Goal: Task Accomplishment & Management: Use online tool/utility

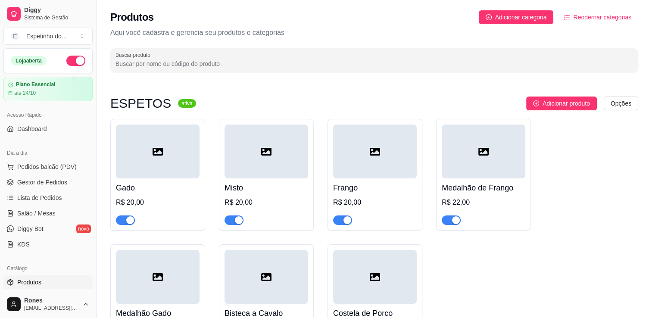
scroll to position [212, 0]
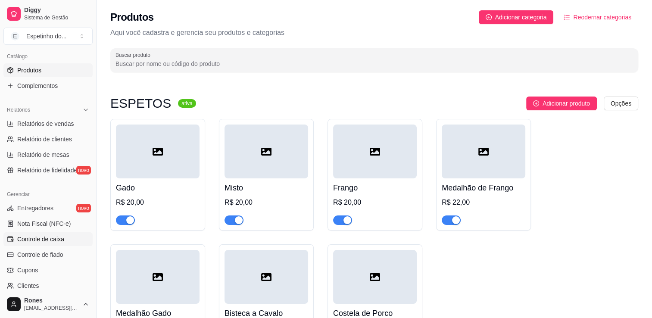
click at [40, 236] on span "Controle de caixa" at bounding box center [40, 239] width 47 height 9
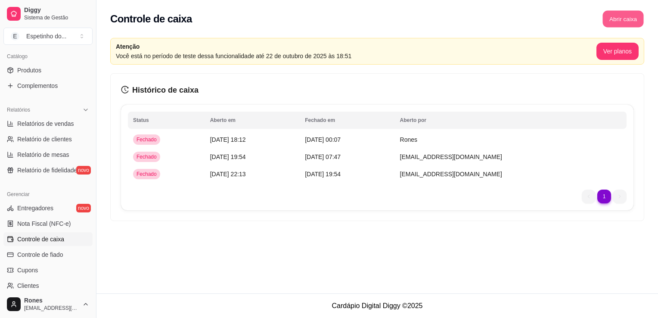
click at [627, 18] on button "Abrir caixa" at bounding box center [623, 19] width 41 height 17
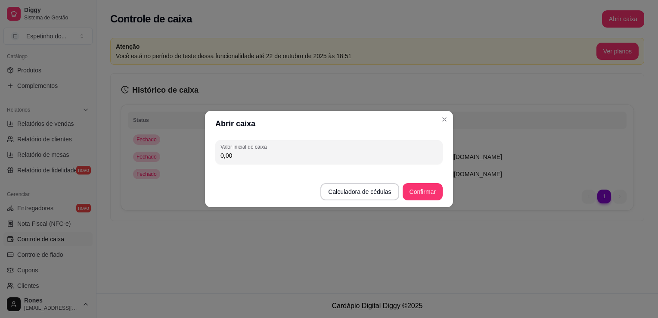
click at [391, 152] on input "0,00" at bounding box center [329, 155] width 217 height 9
type input "0,01"
click at [428, 188] on button "Confirmar" at bounding box center [422, 191] width 39 height 17
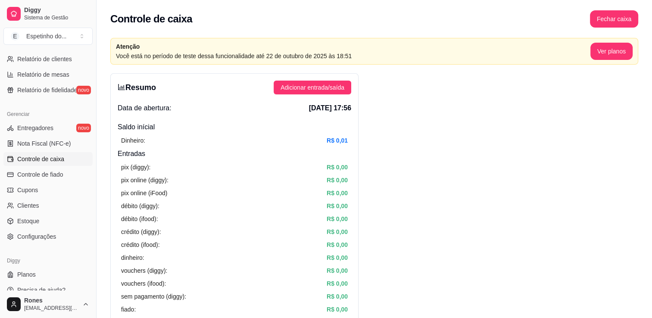
scroll to position [302, 0]
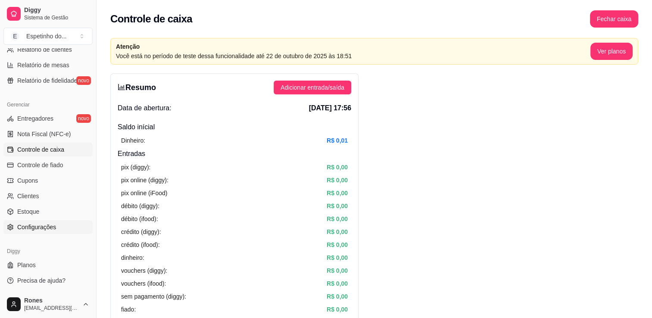
click at [53, 225] on span "Configurações" at bounding box center [36, 227] width 39 height 9
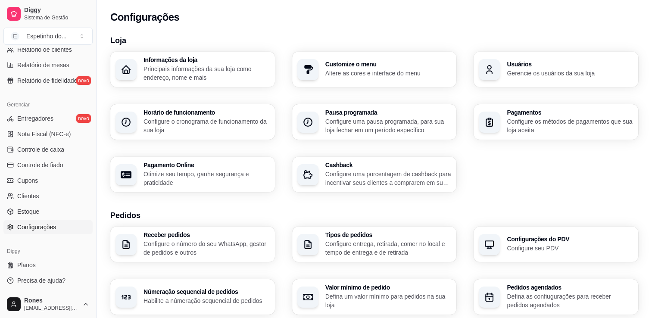
scroll to position [278, 0]
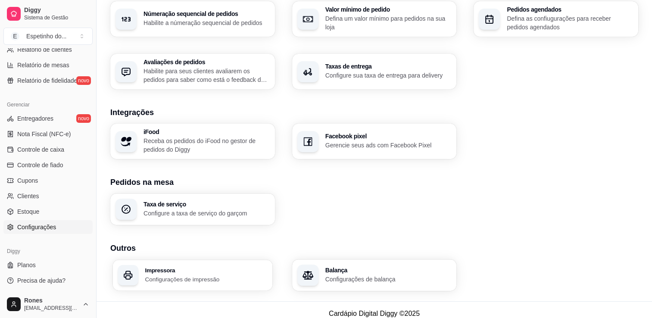
click at [183, 275] on p "Configurações de impressão" at bounding box center [206, 279] width 122 height 8
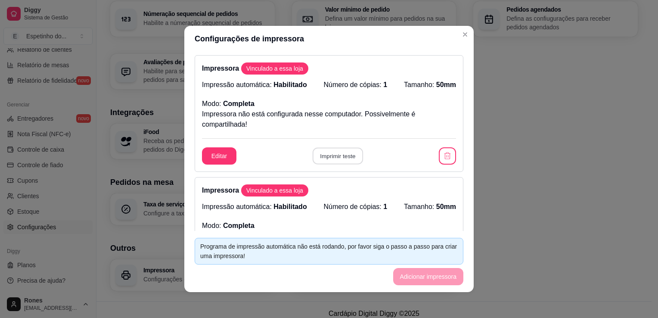
click at [337, 159] on button "Imprimir teste" at bounding box center [337, 156] width 50 height 17
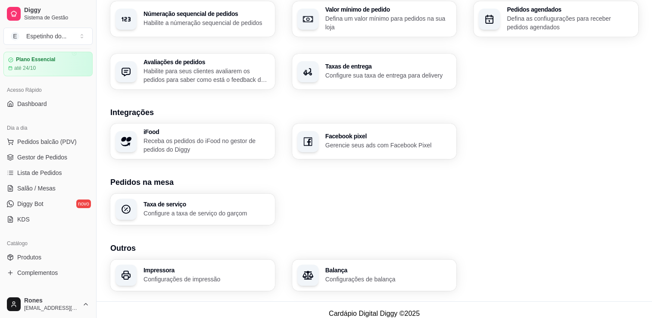
scroll to position [0, 0]
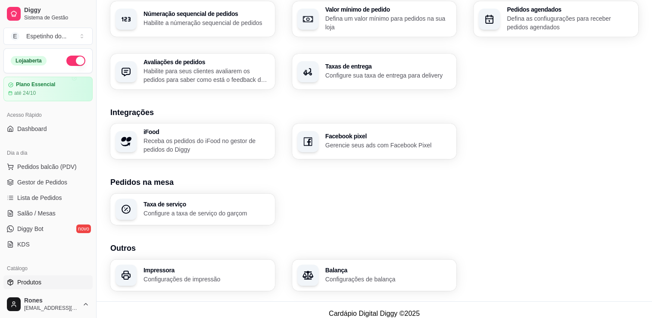
click at [27, 284] on span "Produtos" at bounding box center [29, 282] width 24 height 9
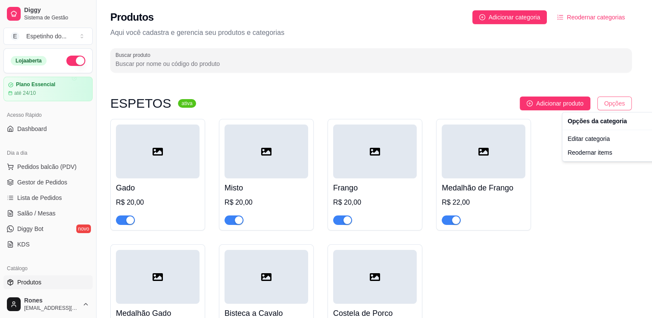
click at [626, 105] on html "Diggy Sistema de Gestão E Espetinho do ... Loja aberta Plano Essencial até 24/1…" at bounding box center [326, 159] width 652 height 318
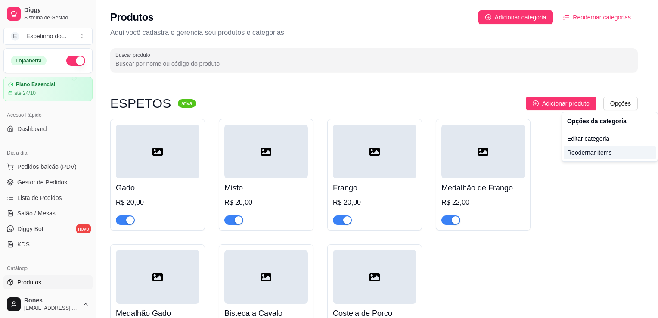
click at [606, 155] on div "Reodernar items" at bounding box center [610, 153] width 92 height 14
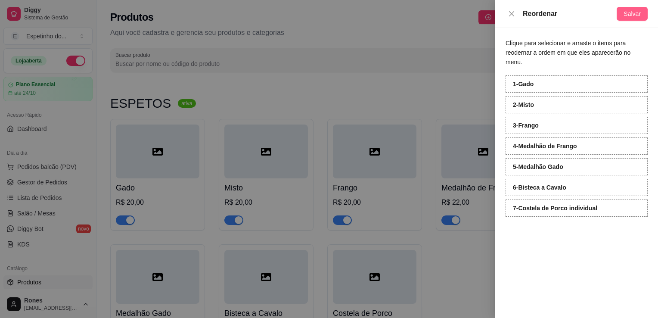
click at [634, 13] on span "Salvar" at bounding box center [632, 13] width 17 height 9
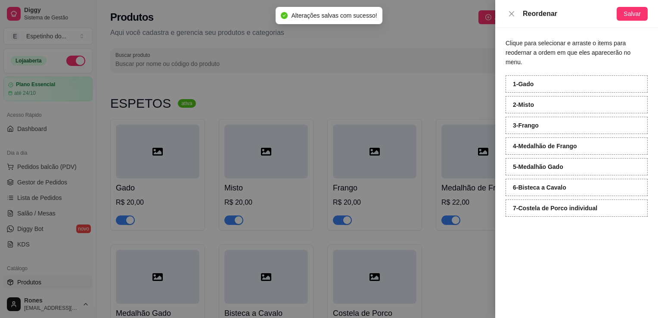
click at [392, 87] on div at bounding box center [329, 159] width 658 height 318
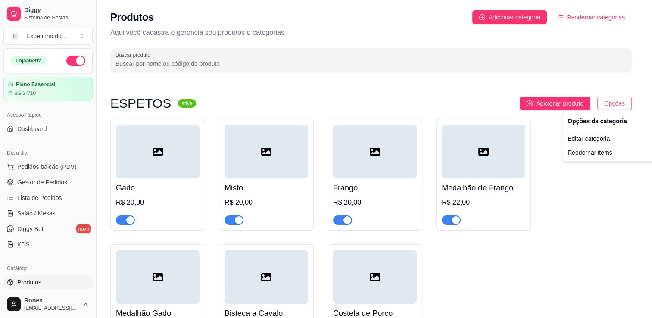
click at [631, 103] on html "Diggy Sistema de Gestão E Espetinho do ... Loja aberta Plano Essencial até 24/1…" at bounding box center [326, 159] width 652 height 318
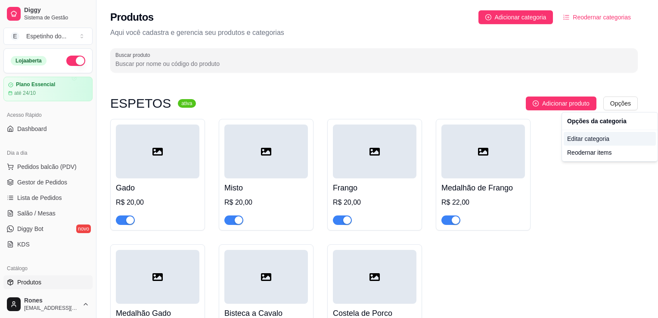
click at [585, 142] on div "Editar categoria" at bounding box center [610, 139] width 92 height 14
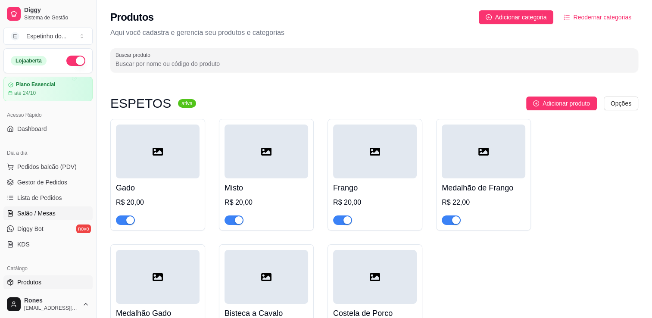
click at [40, 210] on span "Salão / Mesas" at bounding box center [36, 213] width 38 height 9
